Goal: Information Seeking & Learning: Learn about a topic

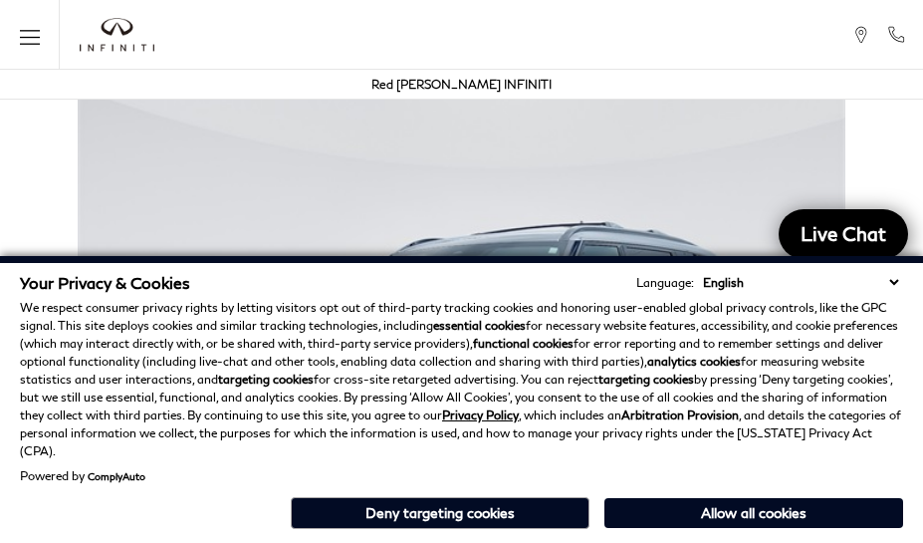
click at [898, 538] on div "Your Privacy & Cookies Language: English Spanish / Español English / United Kin…" at bounding box center [461, 399] width 923 height 287
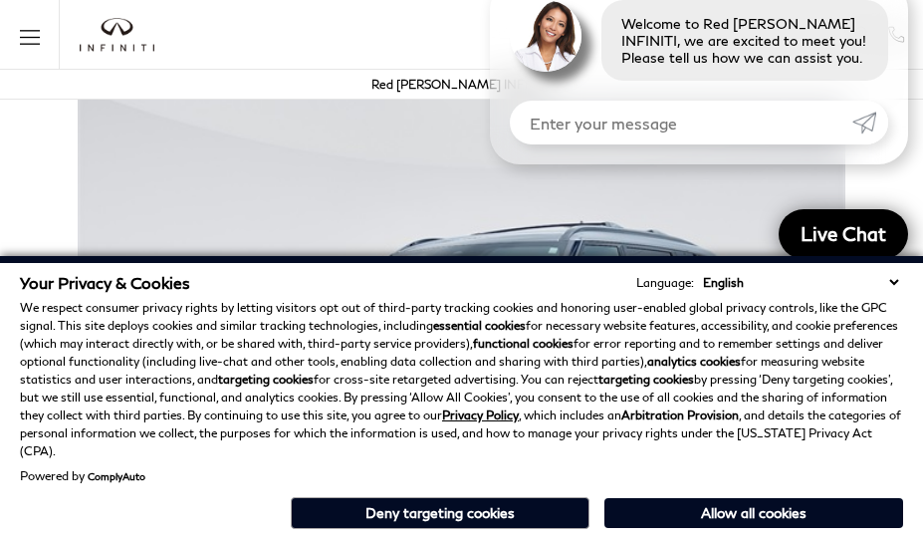
click at [898, 378] on p "We respect consumer privacy rights by letting visitors opt out of third-party t…" at bounding box center [461, 379] width 883 height 161
click at [898, 329] on p "We respect consumer privacy rights by letting visitors opt out of third-party t…" at bounding box center [461, 379] width 883 height 161
click at [649, 368] on strong "analytics cookies" at bounding box center [694, 360] width 94 height 15
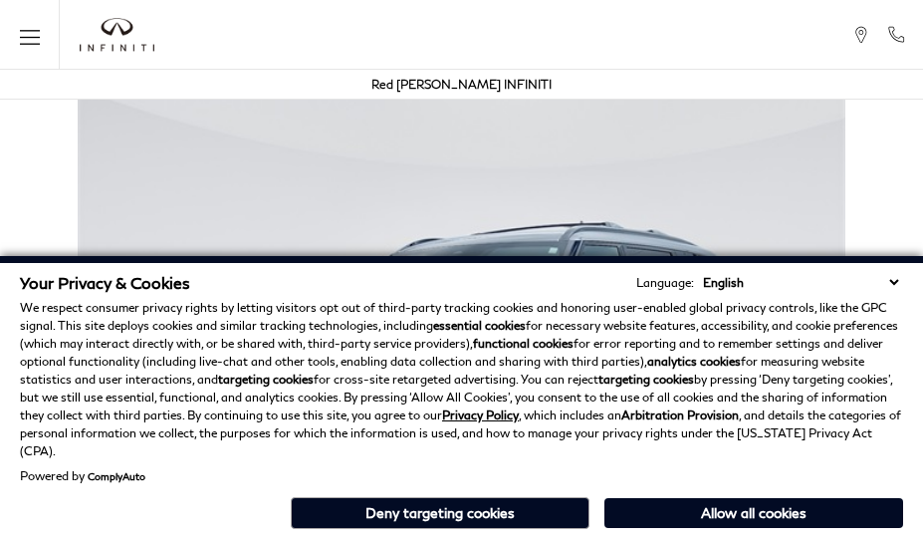
click at [749, 378] on p "We respect consumer privacy rights by letting visitors opt out of third-party t…" at bounding box center [461, 379] width 883 height 161
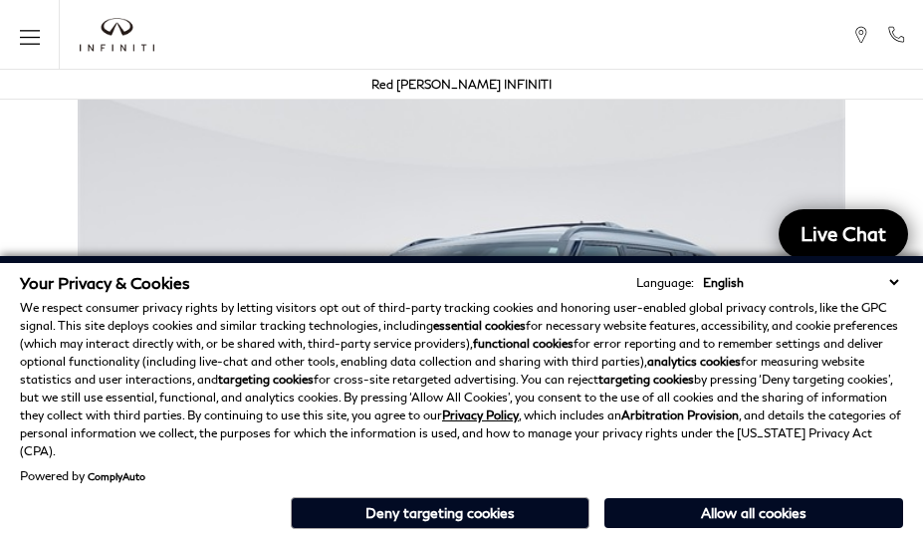
click at [749, 538] on div "Your Privacy & Cookies Language: English Spanish / Español English / [GEOGRAPHI…" at bounding box center [461, 399] width 923 height 287
click at [749, 329] on p "We respect consumer privacy rights by letting visitors opt out of third-party t…" at bounding box center [461, 379] width 883 height 161
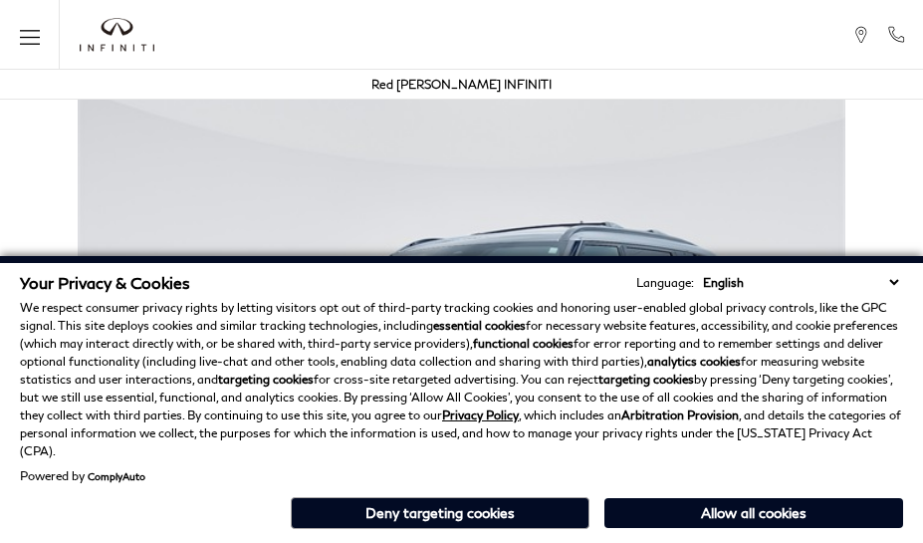
click at [450, 538] on div "Your Privacy & Cookies Language: English Spanish / Español English / [GEOGRAPHI…" at bounding box center [461, 399] width 923 height 287
click at [450, 378] on p "We respect consumer privacy rights by letting visitors opt out of third-party t…" at bounding box center [461, 379] width 883 height 161
click at [450, 538] on div "Your Privacy & Cookies Language: English Spanish / Español English / [GEOGRAPHI…" at bounding box center [461, 399] width 923 height 287
click at [102, 339] on img at bounding box center [461, 368] width 923 height 575
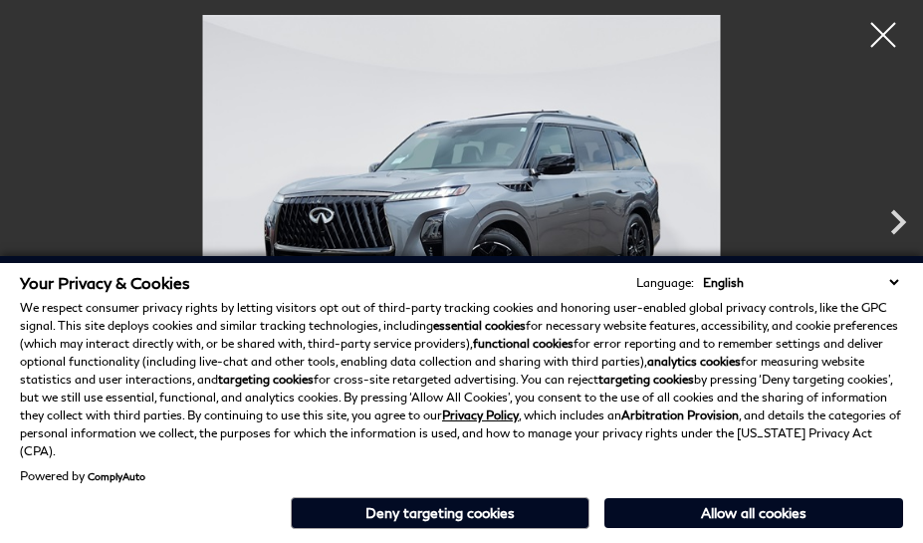
click at [341, 139] on img at bounding box center [461, 209] width 823 height 388
click at [550, 149] on img at bounding box center [461, 209] width 823 height 388
click at [550, 348] on p "We respect consumer privacy rights by letting visitors opt out of third-party t…" at bounding box center [461, 379] width 883 height 161
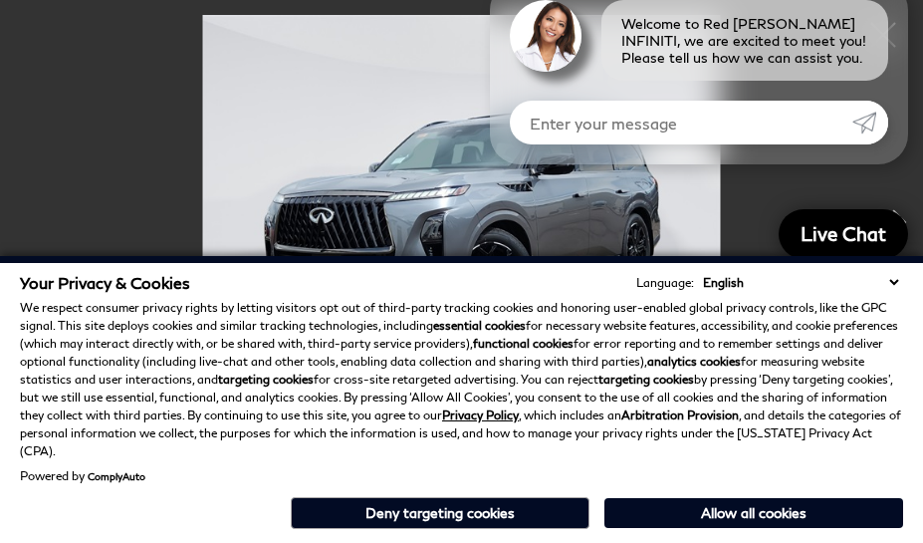
scroll to position [3474, 0]
